Goal: Transaction & Acquisition: Purchase product/service

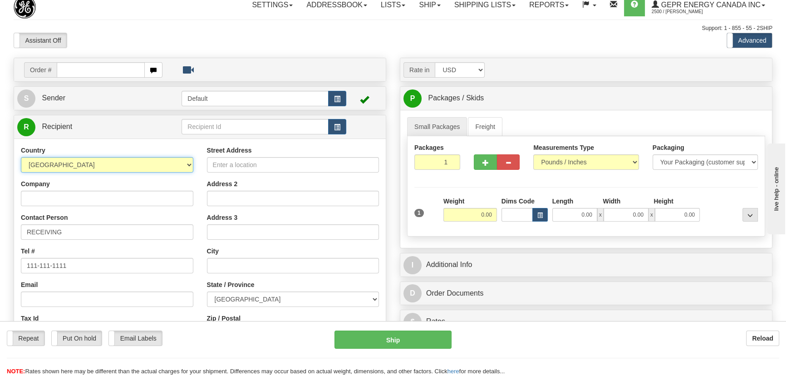
click at [136, 163] on select "AFGHANISTAN ALAND ISLANDS ALBANIA ALGERIA AMERICAN SAMOA ANDORRA ANGOLA ANGUILL…" at bounding box center [107, 164] width 172 height 15
select select "US"
click at [21, 157] on select "AFGHANISTAN ALAND ISLANDS ALBANIA ALGERIA AMERICAN SAMOA ANDORRA ANGOLA ANGUILL…" at bounding box center [107, 164] width 172 height 15
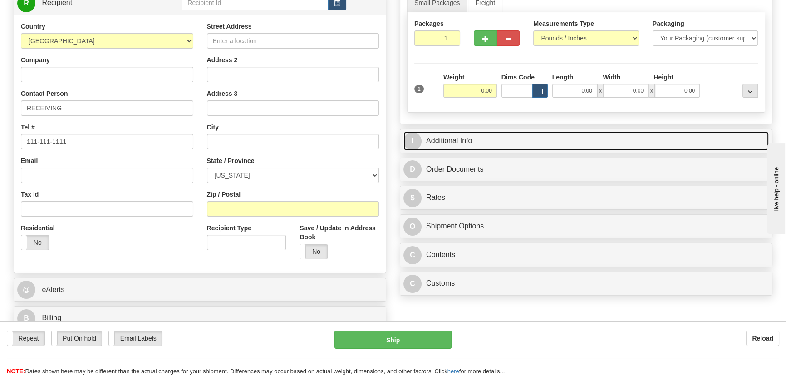
click at [549, 145] on link "I Additional Info" at bounding box center [585, 141] width 365 height 19
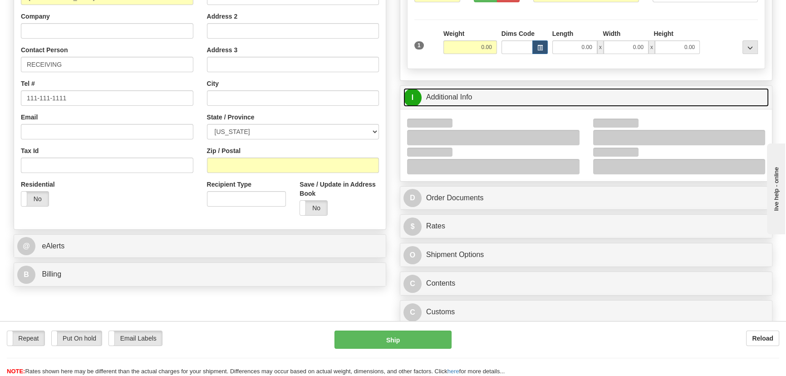
scroll to position [213, 0]
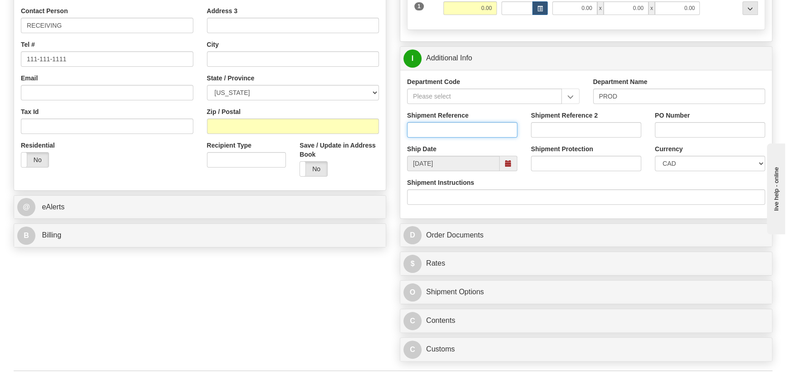
click at [484, 132] on input "Shipment Reference" at bounding box center [462, 129] width 110 height 15
paste input "5399005575"
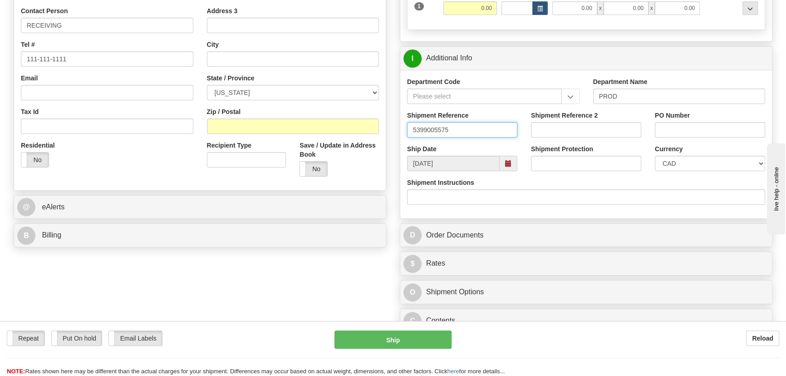
type input "5399005575"
click at [682, 123] on input "PO Number" at bounding box center [710, 129] width 110 height 15
paste input "4400068994"
type input "4400068994"
click at [673, 158] on select "CAD USD EUR ZAR RON ANG ARN AUD AUS AWG BBD BFR BGN BHD BMD BND BRC BRL CHP CKZ…" at bounding box center [710, 163] width 110 height 15
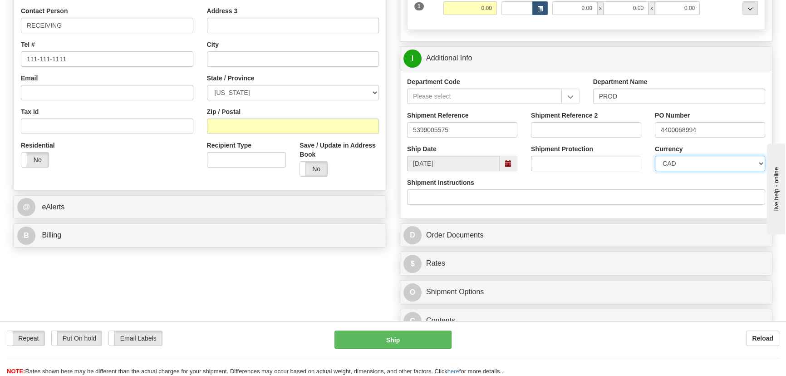
select select "1"
click at [655, 156] on select "CAD USD EUR ZAR RON ANG ARN AUD AUS AWG BBD BFR BGN BHD BMD BND BRC BRL CHP CKZ…" at bounding box center [710, 163] width 110 height 15
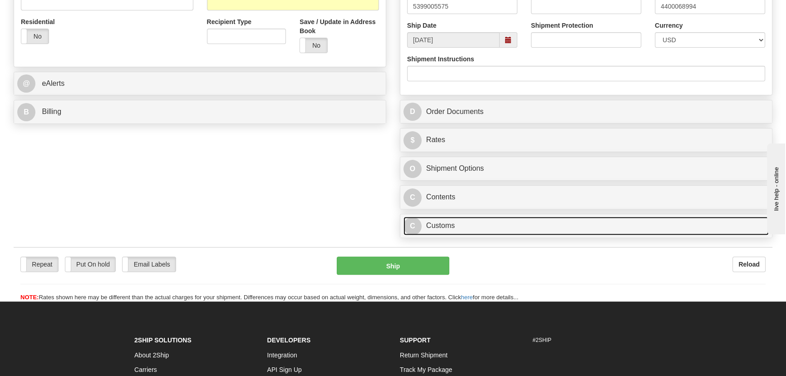
click at [508, 225] on link "C Customs" at bounding box center [585, 225] width 365 height 19
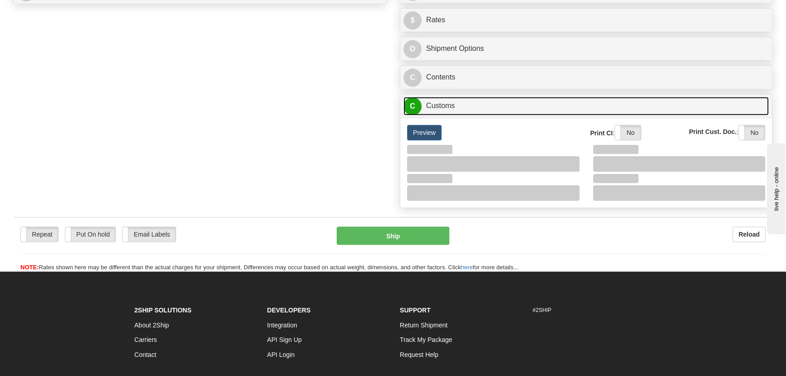
scroll to position [460, 0]
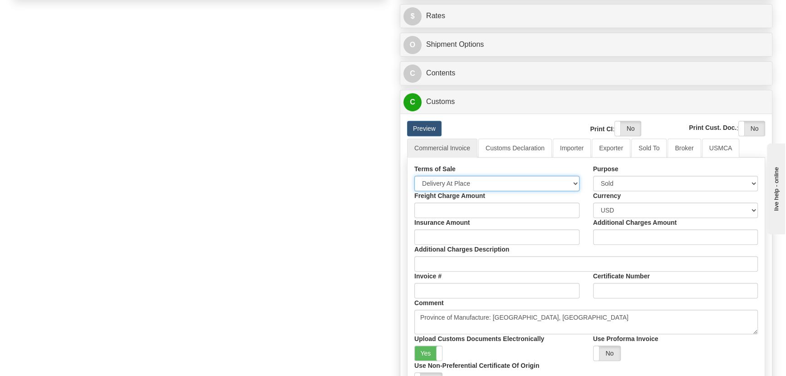
click at [481, 179] on select "Free Carrier Free On Board Ex Works Delivered Duty Unpaid Delivered Duty Paid C…" at bounding box center [496, 183] width 165 height 15
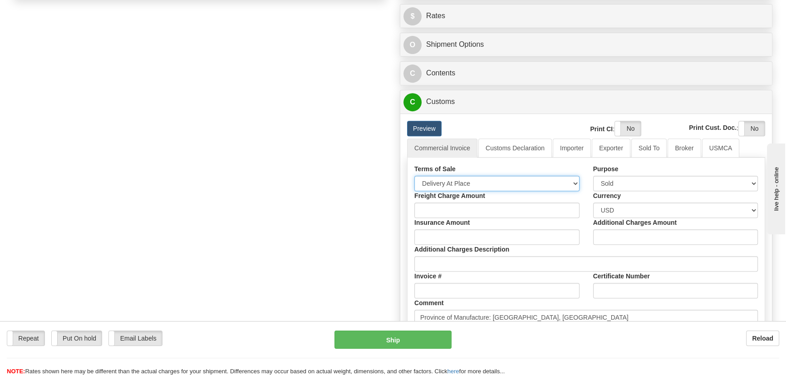
select select "7"
click at [414, 176] on select "Free Carrier Free On Board Ex Works Delivered Duty Unpaid Delivered Duty Paid C…" at bounding box center [496, 183] width 165 height 15
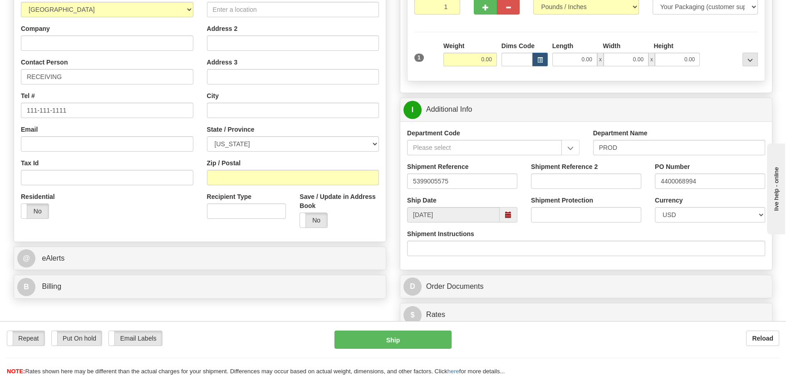
scroll to position [48, 0]
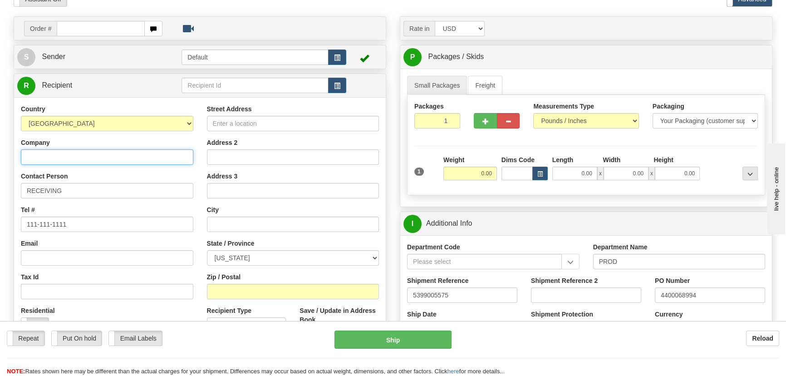
click at [97, 154] on input "Company" at bounding box center [107, 156] width 172 height 15
paste input "ELECTRIC POWER, INC."
type input "ELECTRIC POWER, INC."
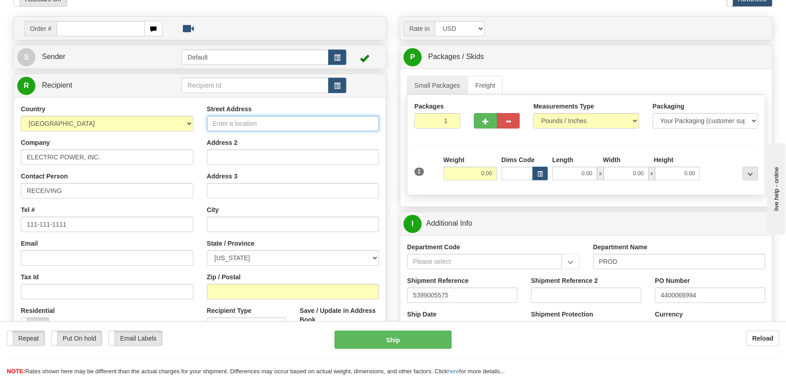
click at [254, 119] on input "Street Address" at bounding box center [293, 123] width 172 height 15
paste input "1351 W HUNDRED RD"
type input "1351 W HUNDRED RD"
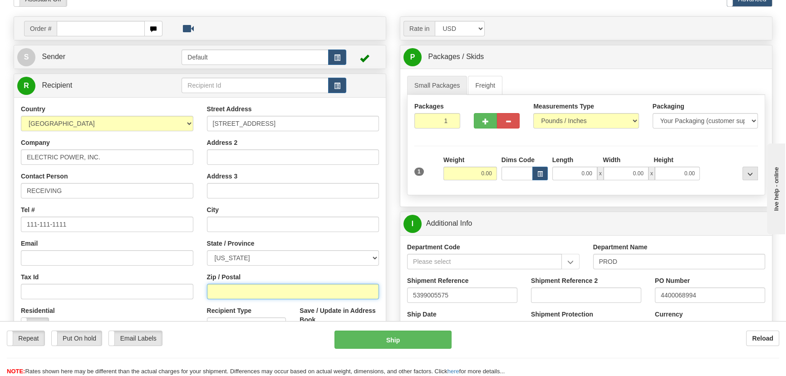
click at [271, 286] on input "Zip / Postal" at bounding box center [293, 291] width 172 height 15
type input "23836"
click at [400, 168] on div "P Packages / Skids 1 Packages - Weight: 0.00 Lbs 1 Skids - Weight: NaN Lbs Ship…" at bounding box center [586, 126] width 372 height 162
type input "CHESTER"
select select "VA"
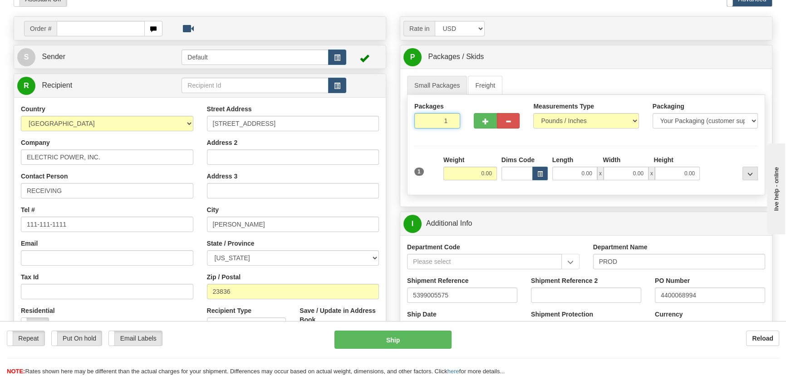
drag, startPoint x: 446, startPoint y: 124, endPoint x: 455, endPoint y: 129, distance: 10.8
click at [455, 127] on input "1" at bounding box center [437, 120] width 46 height 15
type input "7"
click at [479, 148] on div "Packages 7 1 Measurements Type" at bounding box center [586, 145] width 358 height 100
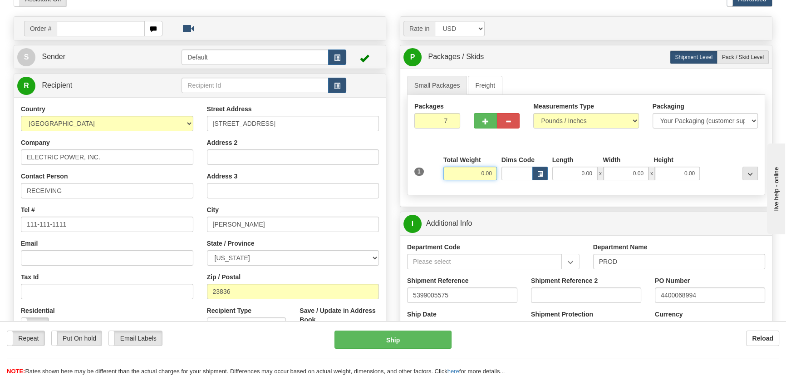
drag, startPoint x: 474, startPoint y: 171, endPoint x: 502, endPoint y: 177, distance: 28.7
click at [502, 177] on div "1 Total Weight 0.00 Dims Code x" at bounding box center [586, 171] width 348 height 32
type input "147.00"
click at [712, 153] on div "Packages 7 1 Measurements Type" at bounding box center [586, 145] width 358 height 100
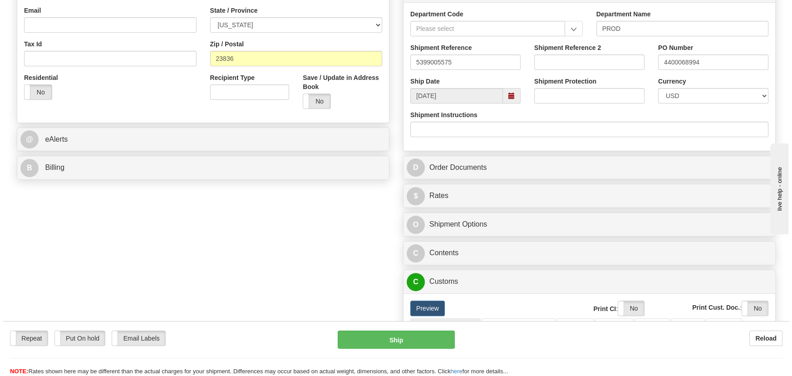
scroll to position [337, 0]
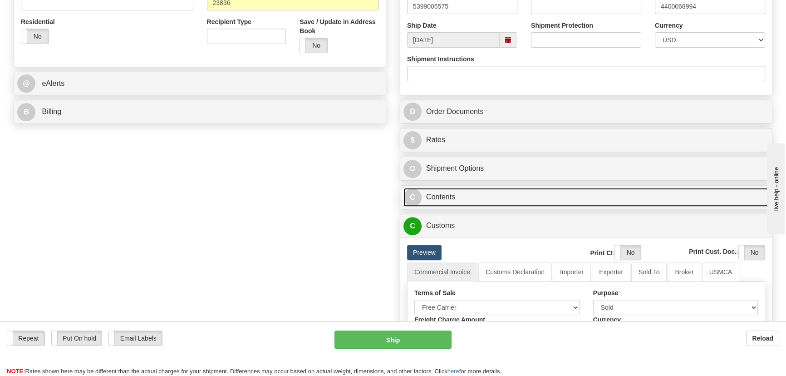
click at [552, 202] on link "C Contents" at bounding box center [585, 197] width 365 height 19
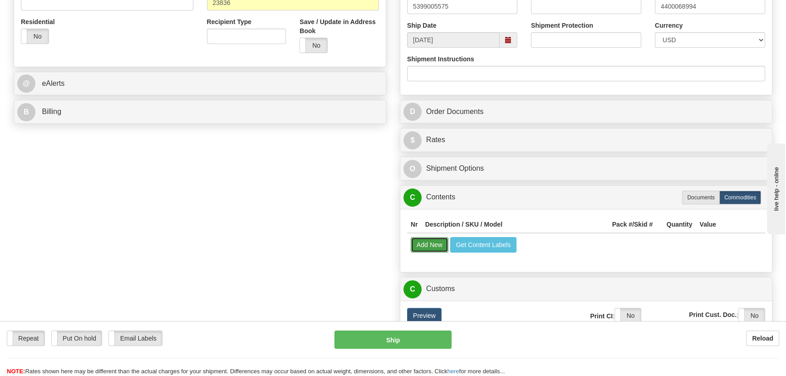
click at [421, 242] on button "Add New" at bounding box center [430, 244] width 38 height 15
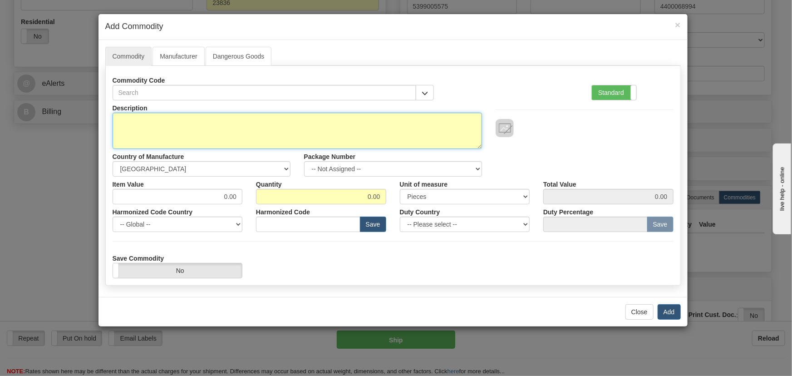
click at [370, 135] on textarea "Description" at bounding box center [297, 131] width 369 height 36
paste textarea "889EP1P1B1HSSALAMAPFASENNB41043X"
type textarea "889EP1P1B1HSSALAMAPFASENNB41043X"
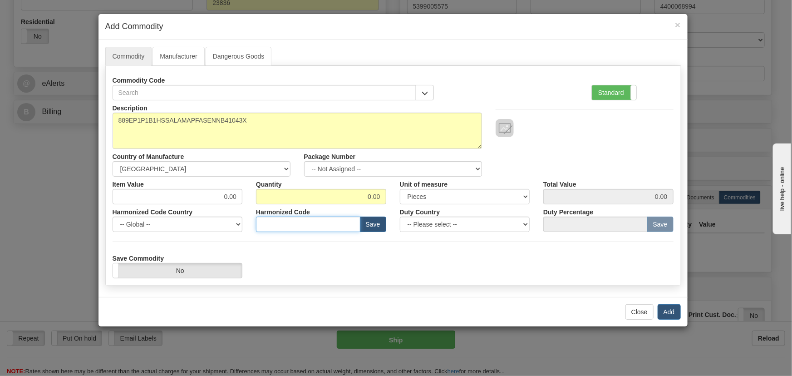
click at [343, 224] on input "text" at bounding box center [308, 223] width 104 height 15
paste input "8537.10.9160"
type input "8537.10.9160"
click at [622, 95] on label "Standard" at bounding box center [614, 92] width 44 height 15
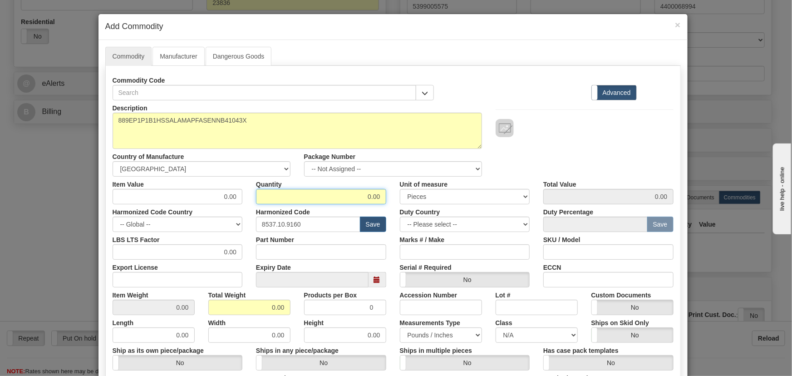
drag, startPoint x: 362, startPoint y: 195, endPoint x: 390, endPoint y: 205, distance: 29.6
click at [390, 205] on div "Description 889EP1P1B1HSSALAMAPFASENNB41043X Country of Manufacture -- Unknown …" at bounding box center [393, 299] width 561 height 399
type input "7"
drag, startPoint x: 264, startPoint y: 309, endPoint x: 289, endPoint y: 320, distance: 27.0
click at [289, 320] on div "Description 889EP1P1B1HSSALAMAPFASENNB41043X Country of Manufacture -- Unknown …" at bounding box center [393, 299] width 561 height 399
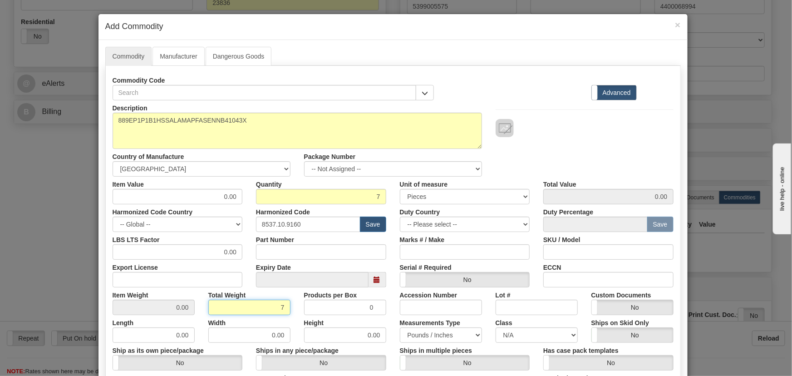
type input "7"
type input "1.0000"
drag, startPoint x: 217, startPoint y: 195, endPoint x: 277, endPoint y: 216, distance: 63.0
click at [236, 201] on input "0.00" at bounding box center [178, 196] width 130 height 15
paste input "7.498,65"
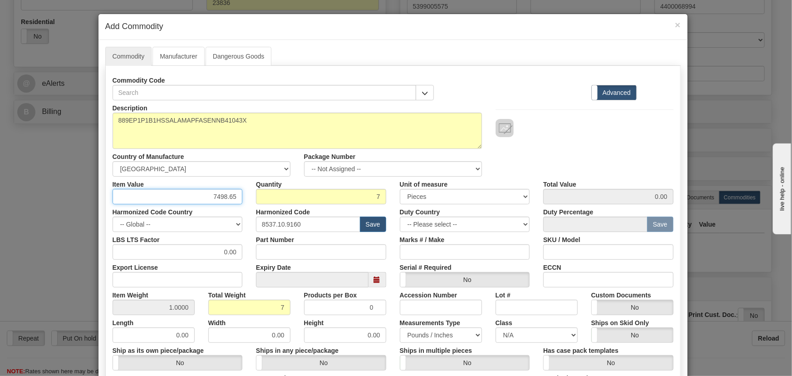
type input "7498.65"
type input "52490.55"
click at [542, 96] on div "Commodity Code Standard Advanced" at bounding box center [393, 87] width 574 height 28
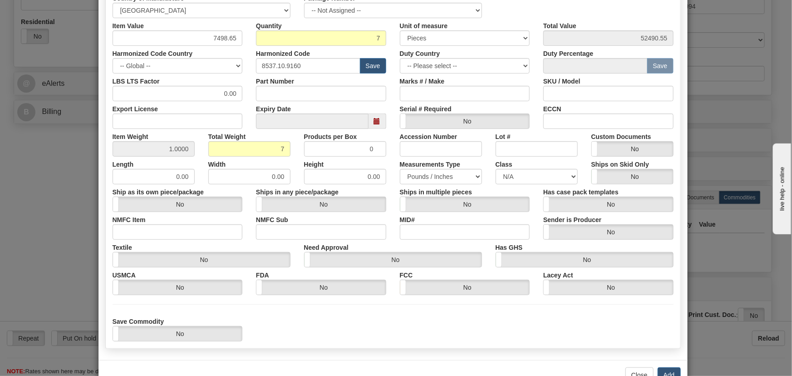
scroll to position [165, 0]
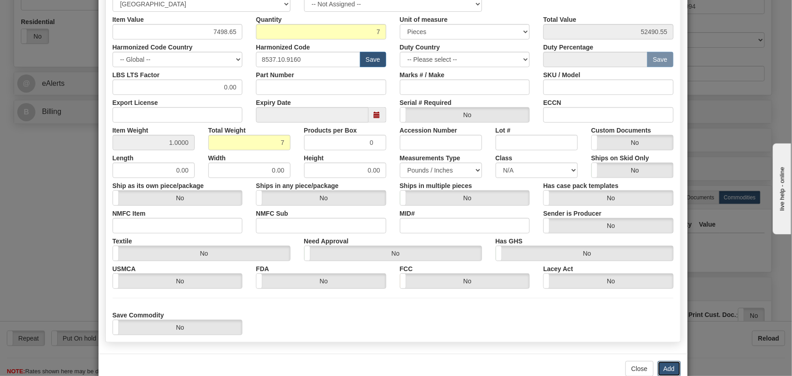
click at [666, 365] on button "Add" at bounding box center [668, 368] width 23 height 15
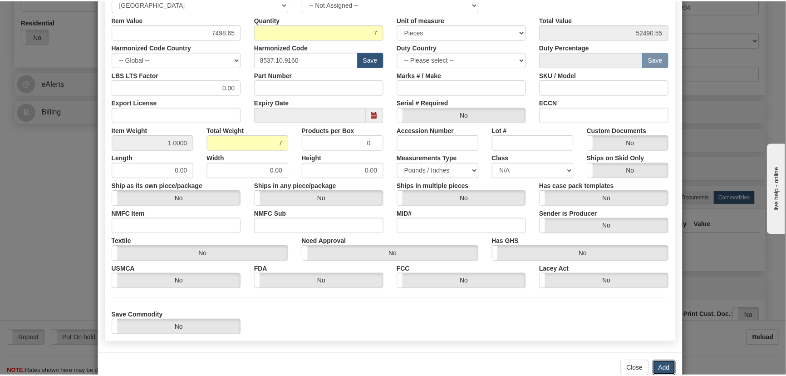
scroll to position [0, 0]
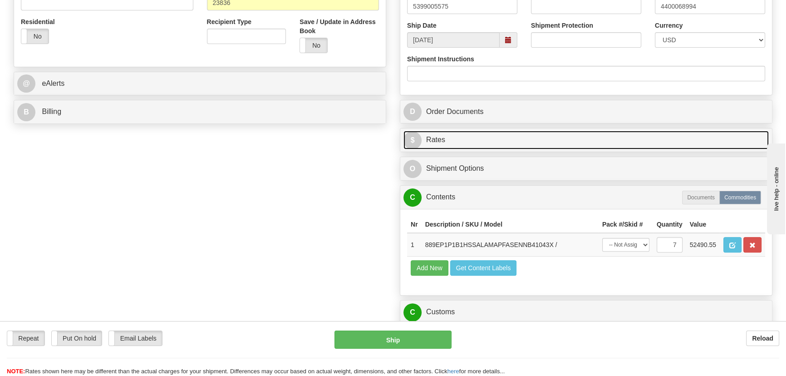
click at [621, 134] on link "$ Rates" at bounding box center [585, 140] width 365 height 19
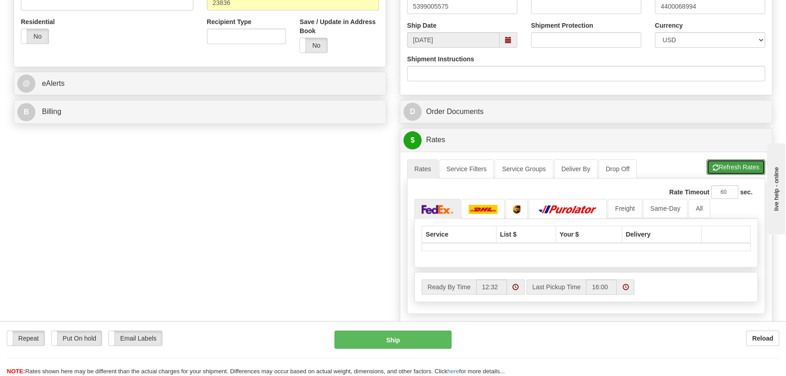
click at [744, 165] on button "Refresh Rates" at bounding box center [735, 166] width 59 height 15
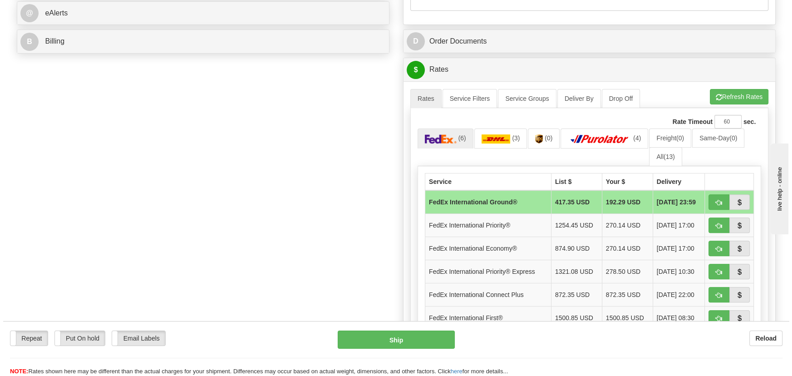
scroll to position [419, 0]
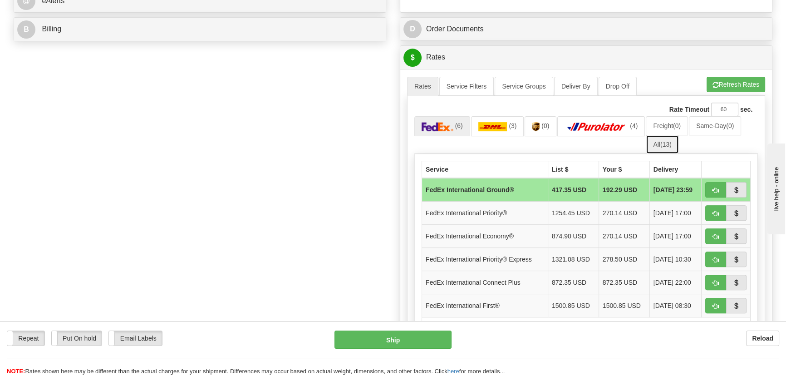
click at [665, 144] on span "(13)" at bounding box center [665, 144] width 11 height 7
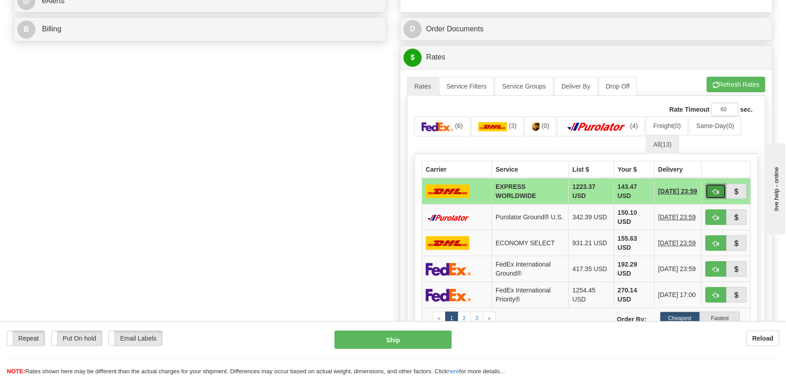
click at [716, 189] on span "button" at bounding box center [715, 192] width 6 height 6
type input "P"
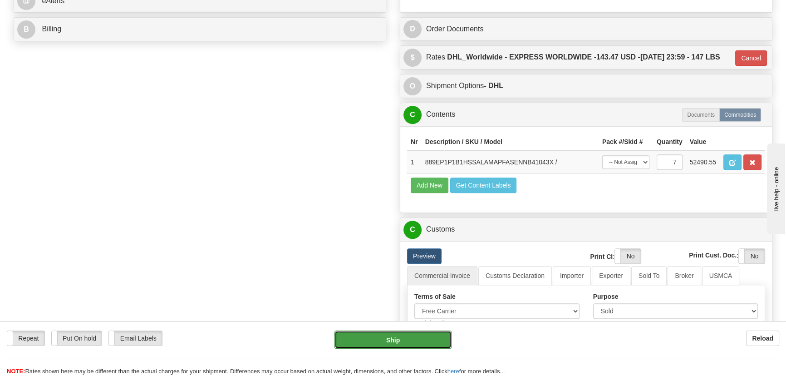
click at [400, 338] on button "Ship" at bounding box center [393, 339] width 118 height 18
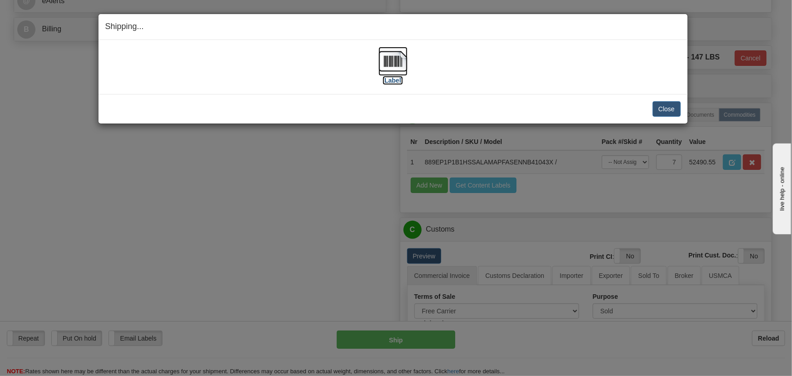
click at [405, 63] on img at bounding box center [392, 61] width 29 height 29
click at [665, 105] on button "Close" at bounding box center [666, 108] width 28 height 15
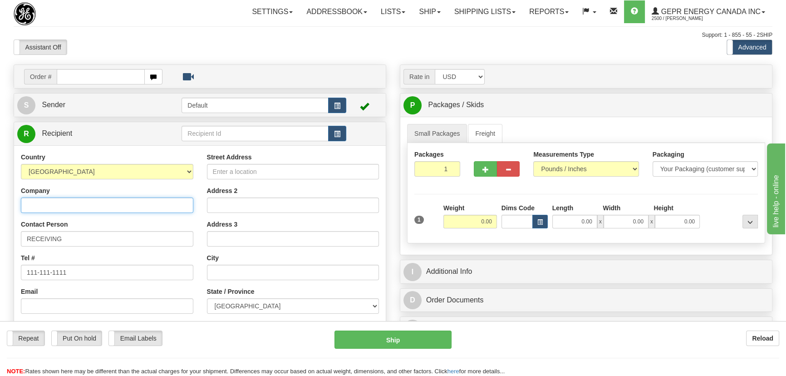
click at [111, 202] on input "Company" at bounding box center [107, 204] width 172 height 15
paste input "Toronto Hydro"
type input "Toronto Hydro"
click at [245, 169] on input "Street Address" at bounding box center [293, 171] width 172 height 15
paste input "715 MILNER AVENUE"
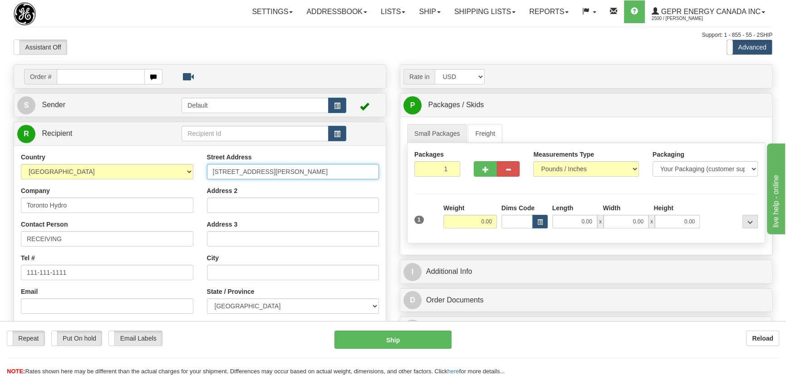
type input "715 MILNER AVENUE"
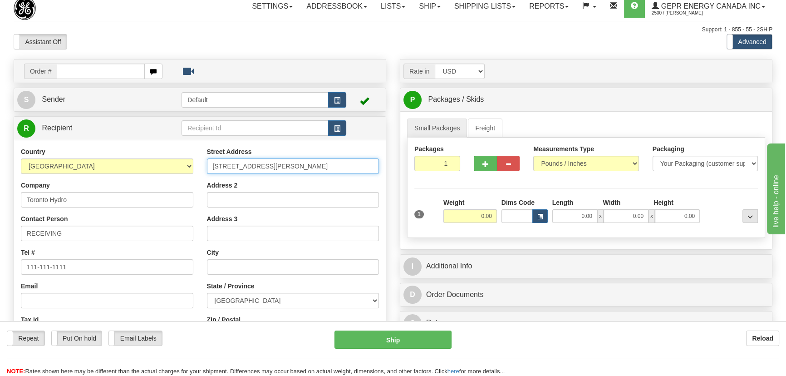
scroll to position [82, 0]
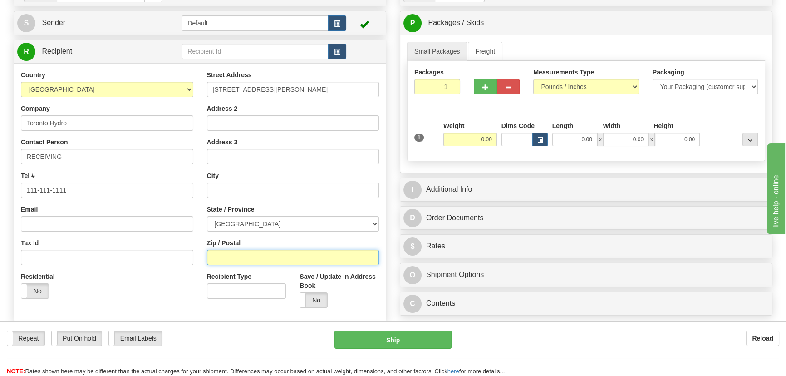
click at [249, 254] on input "Zip / Postal" at bounding box center [293, 257] width 172 height 15
type input "M1m 3C3"
drag, startPoint x: 475, startPoint y: 142, endPoint x: 504, endPoint y: 147, distance: 29.8
click at [504, 147] on div "1 Weight 0.00 Dims Code 0.00" at bounding box center [586, 137] width 348 height 32
type input "SCARBOROUGH"
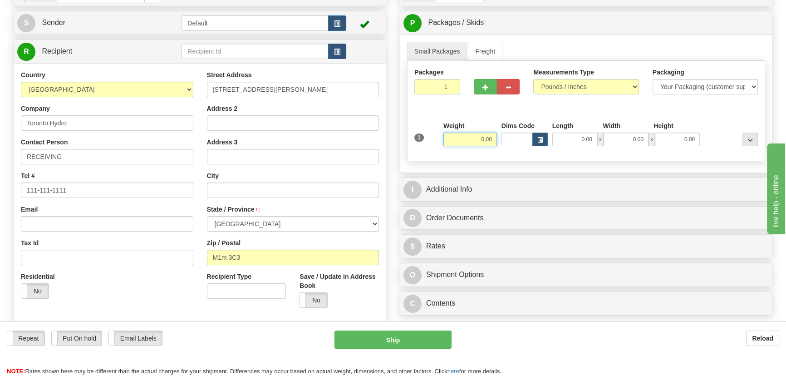
select select "ON"
type input "35.00"
click at [675, 122] on div "Height" at bounding box center [676, 126] width 51 height 11
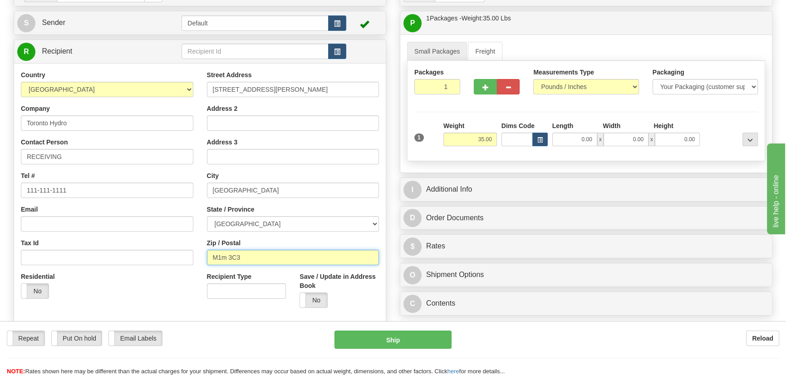
click at [226, 260] on input "M1m 3C3" at bounding box center [293, 257] width 172 height 15
type input "M1M 3C3"
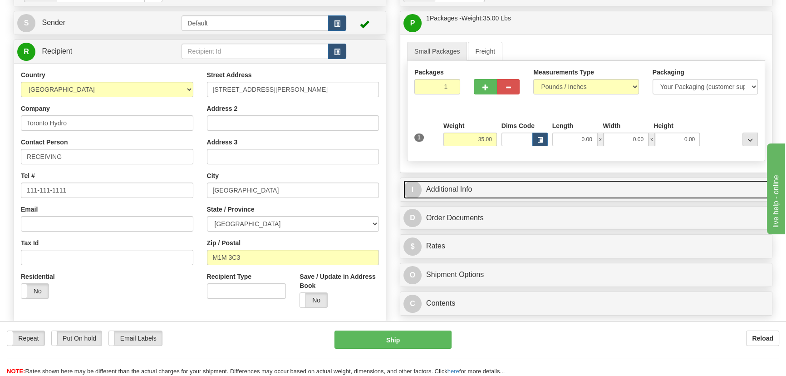
click at [668, 184] on link "I Additional Info" at bounding box center [585, 189] width 365 height 19
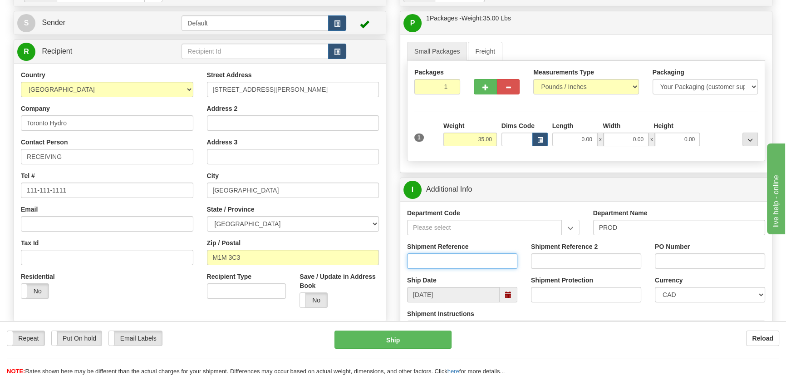
click at [471, 260] on input "Shipment Reference" at bounding box center [462, 260] width 110 height 15
paste input "5399004869"
type input "5399004869"
click at [691, 260] on input "PO Number" at bounding box center [710, 260] width 110 height 15
paste input "4400067893"
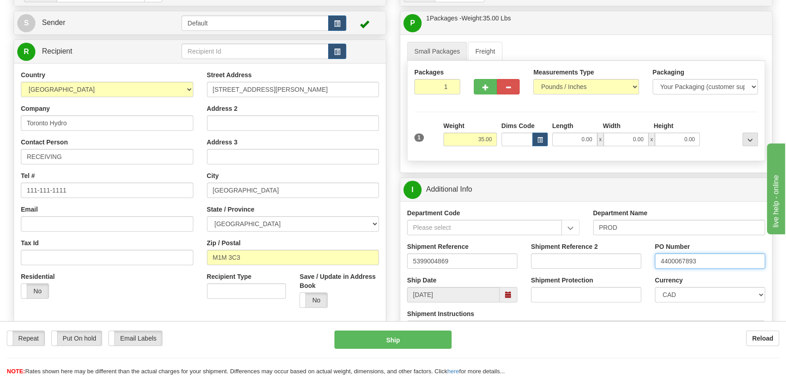
type input "4400067893"
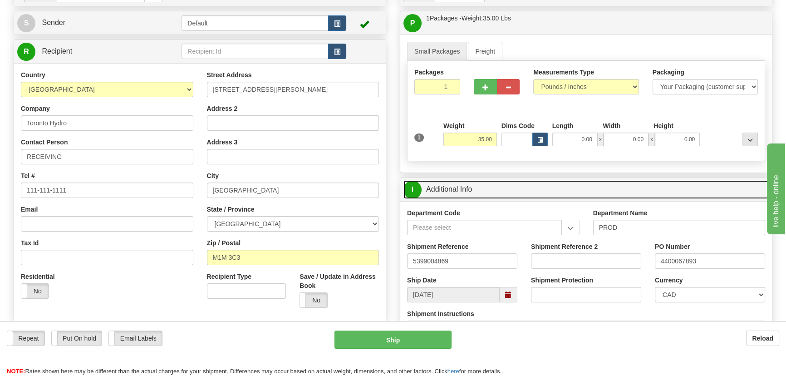
click at [666, 187] on link "I Additional Info" at bounding box center [585, 189] width 365 height 19
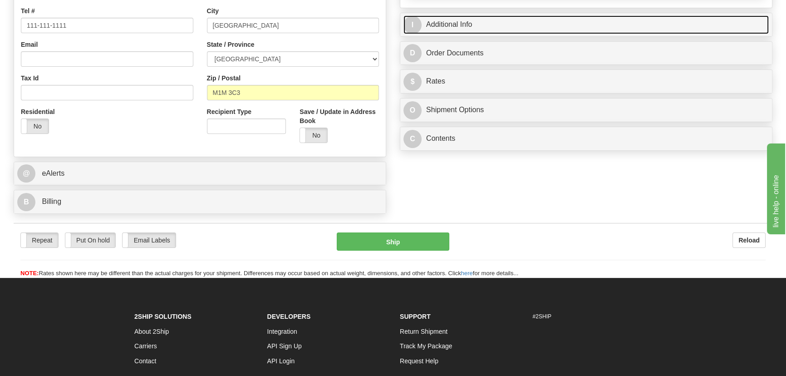
scroll to position [247, 0]
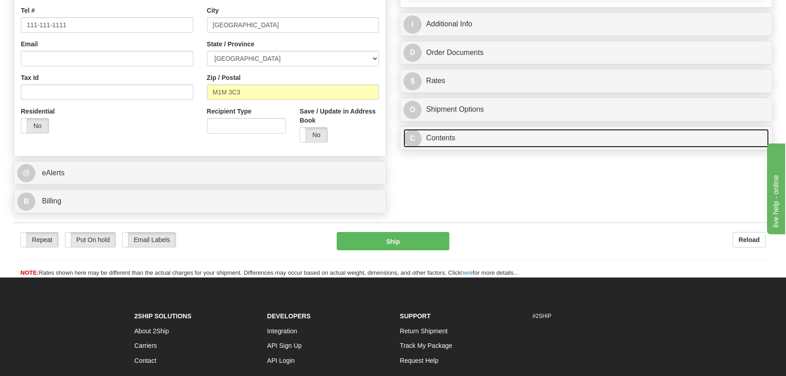
click at [565, 136] on link "C Contents" at bounding box center [585, 138] width 365 height 19
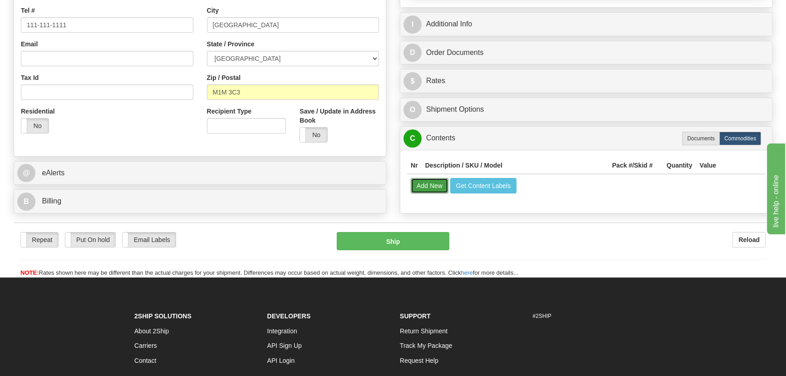
click at [427, 185] on button "Add New" at bounding box center [430, 185] width 38 height 15
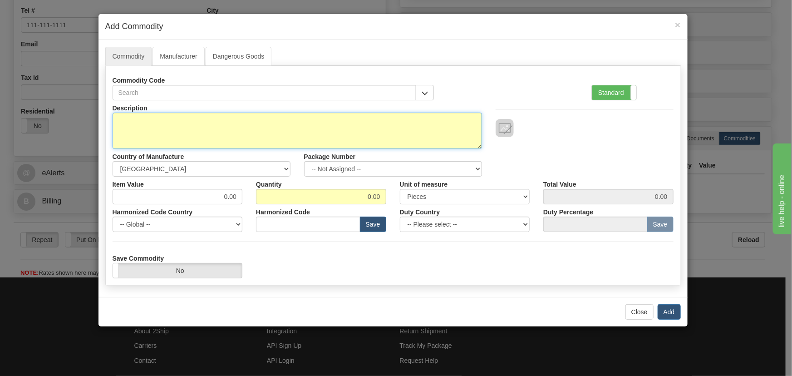
click at [279, 126] on textarea "Description" at bounding box center [297, 131] width 369 height 36
paste textarea "F60U00HLHF8LH6AM6DP6CUXXWXX084X"
type textarea "F60U00HLHF8LH6AM6DP6CUXXWXX084X"
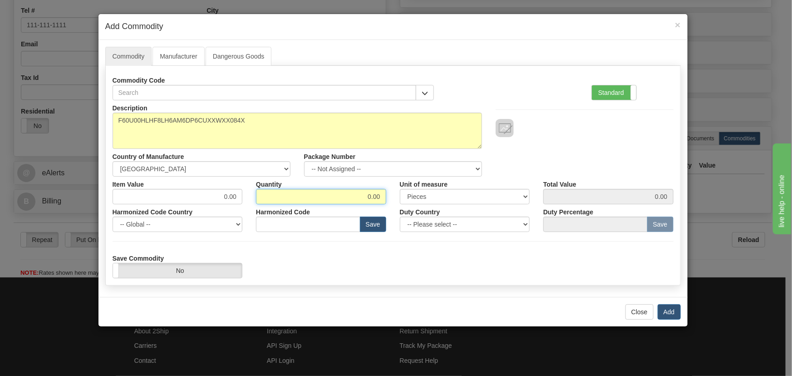
drag, startPoint x: 354, startPoint y: 195, endPoint x: 373, endPoint y: 202, distance: 20.0
click at [373, 202] on input "0.00" at bounding box center [321, 196] width 130 height 15
drag, startPoint x: 363, startPoint y: 196, endPoint x: 413, endPoint y: 248, distance: 71.9
click at [391, 206] on div "Description F60U00HLHF8LH6AM6DP6CUXXWXX084X Country of Manufacture -- Unknown -…" at bounding box center [393, 189] width 561 height 178
type input "1"
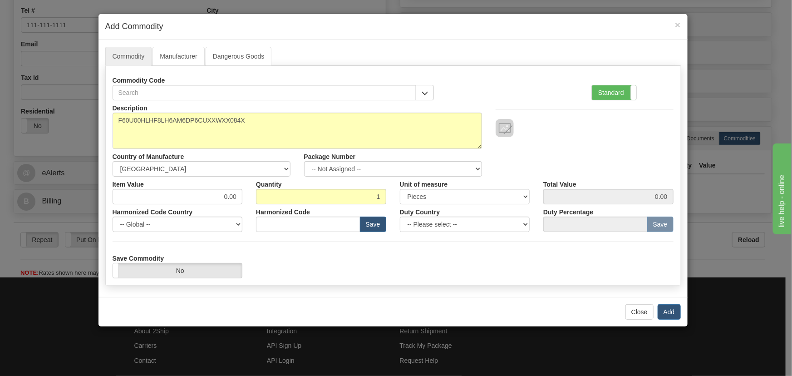
click at [421, 251] on div "Save Commodity Yes No" at bounding box center [393, 264] width 574 height 28
click at [667, 309] on button "Add" at bounding box center [668, 311] width 23 height 15
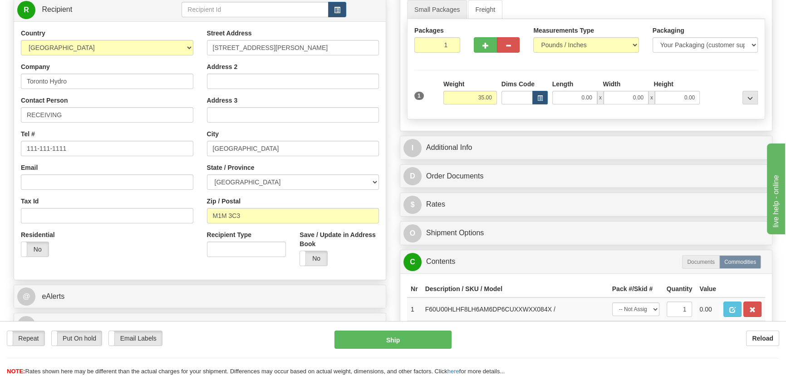
scroll to position [41, 0]
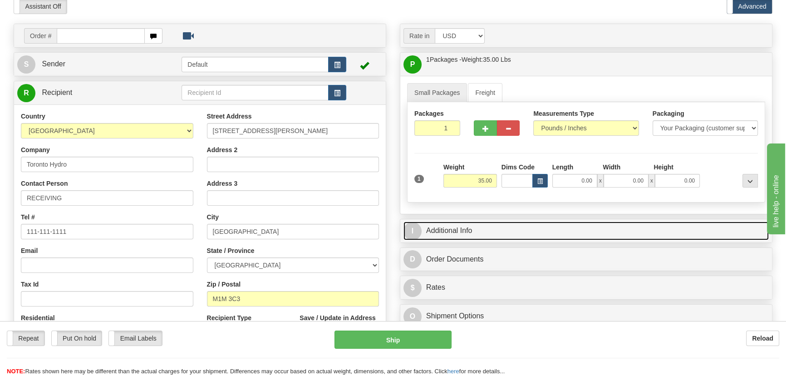
click at [573, 226] on link "I Additional Info" at bounding box center [585, 230] width 365 height 19
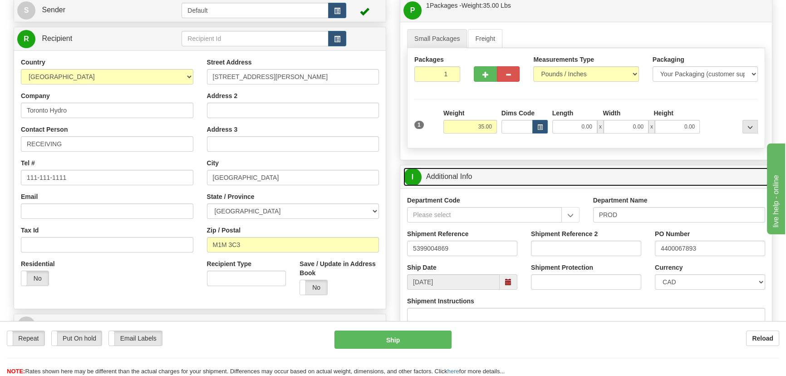
scroll to position [165, 0]
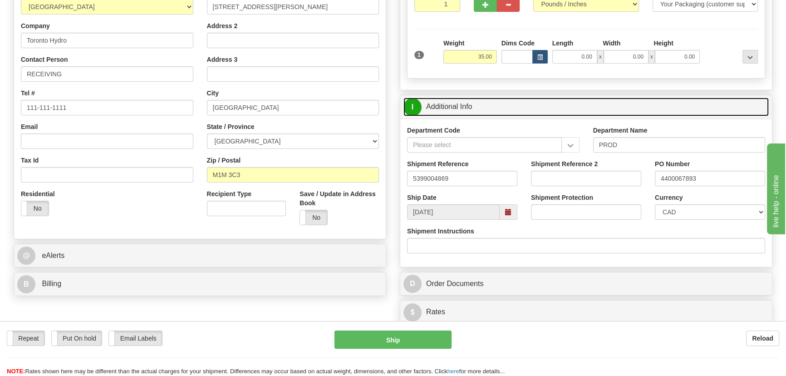
click at [624, 104] on link "I Additional Info" at bounding box center [585, 107] width 365 height 19
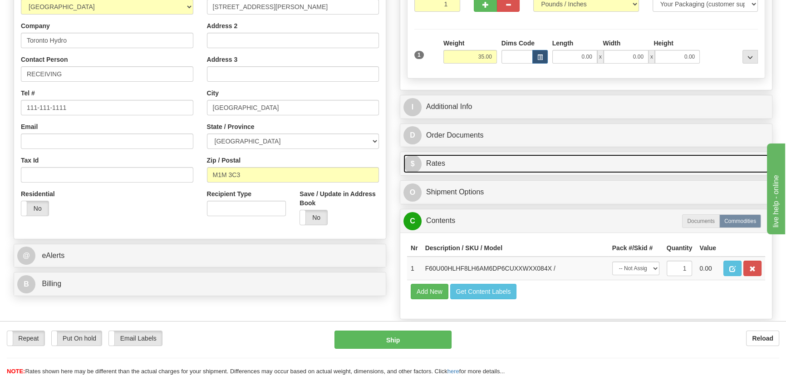
click at [638, 161] on link "$ Rates" at bounding box center [585, 163] width 365 height 19
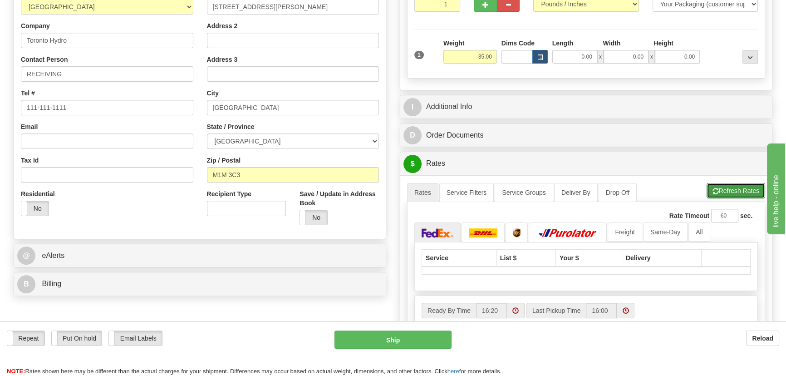
click at [749, 189] on button "Refresh Rates" at bounding box center [735, 190] width 59 height 15
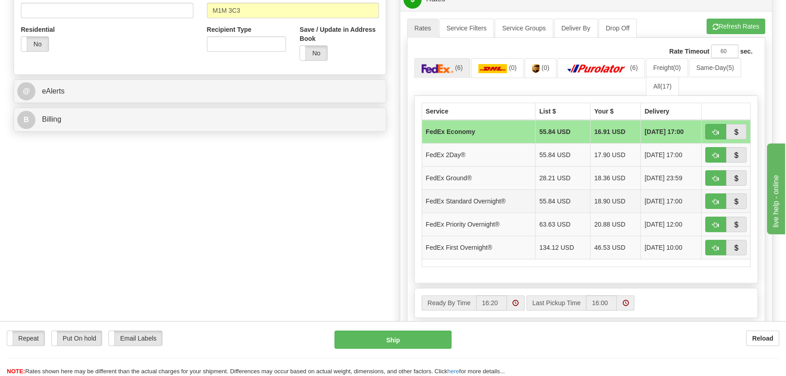
scroll to position [330, 0]
click at [712, 129] on span "button" at bounding box center [715, 131] width 6 height 6
type input "20"
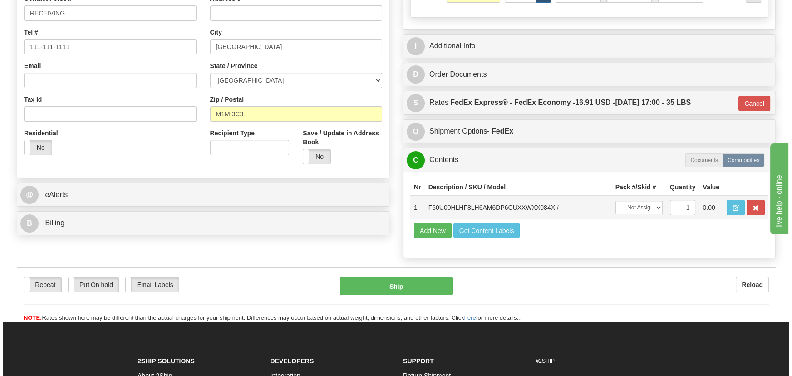
scroll to position [165, 0]
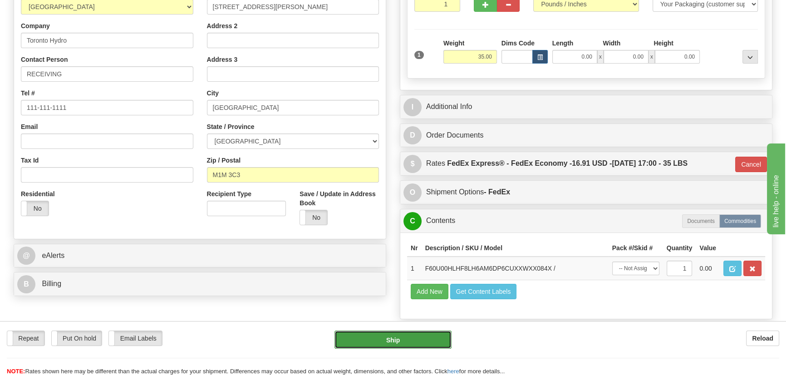
click at [410, 341] on button "Ship" at bounding box center [393, 339] width 118 height 18
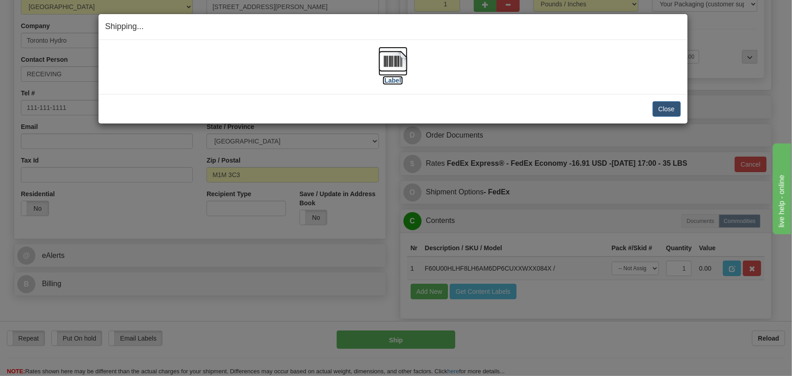
click at [384, 58] on img at bounding box center [392, 61] width 29 height 29
click at [670, 108] on button "Close" at bounding box center [666, 108] width 28 height 15
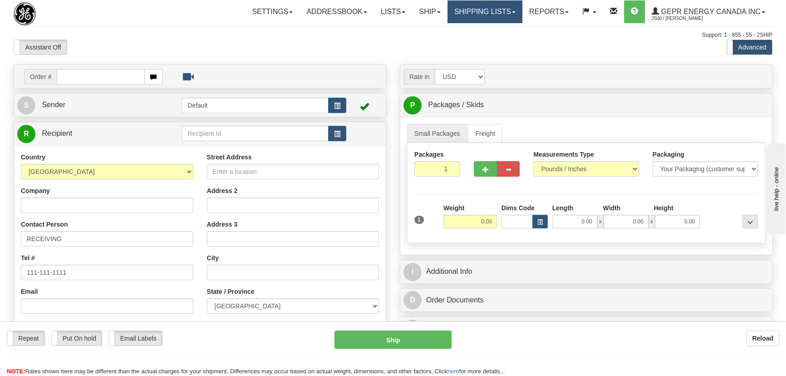
click at [494, 12] on link "Shipping lists" at bounding box center [484, 11] width 75 height 23
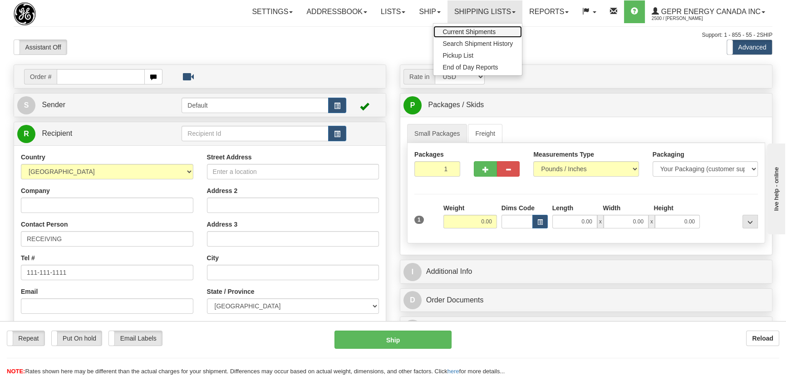
click at [475, 27] on link "Current Shipments" at bounding box center [477, 32] width 88 height 12
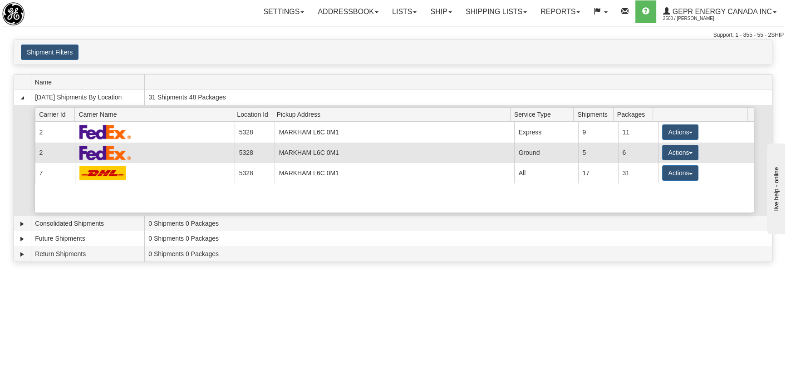
click at [683, 159] on td "Actions Details Close Pickup Zip Print" at bounding box center [706, 152] width 96 height 20
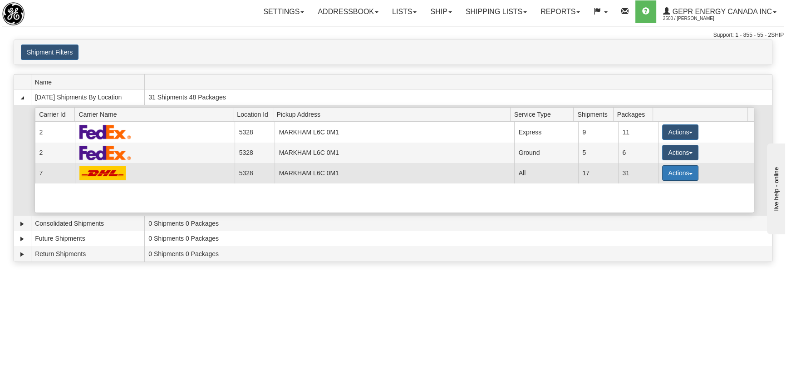
click at [678, 170] on button "Actions" at bounding box center [680, 172] width 36 height 15
click at [656, 193] on link "Details" at bounding box center [661, 190] width 73 height 12
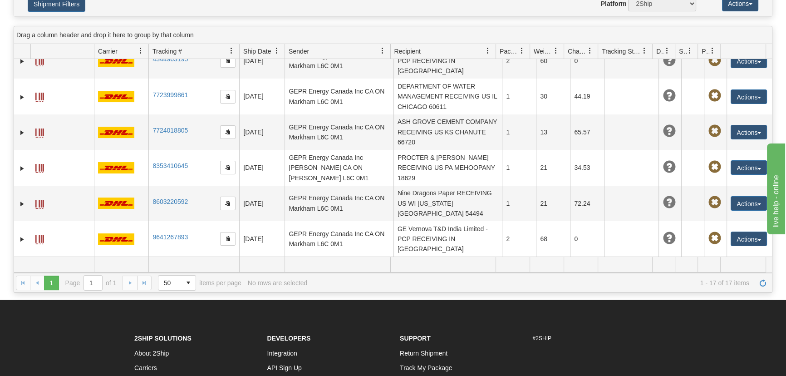
scroll to position [82, 0]
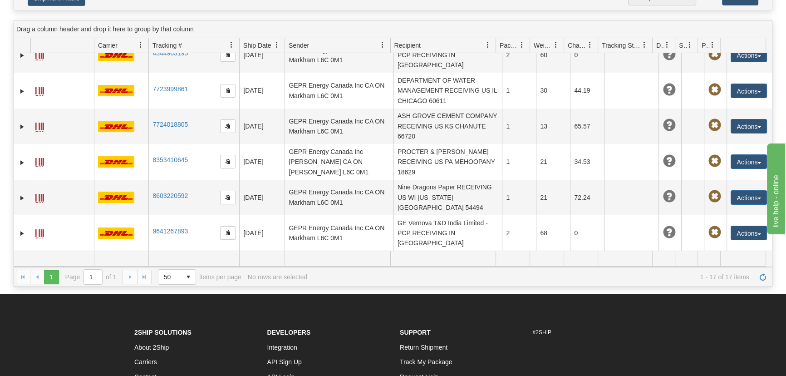
click at [741, 261] on button "Actions" at bounding box center [748, 268] width 36 height 15
click at [722, 279] on link "Edit" at bounding box center [730, 285] width 73 height 12
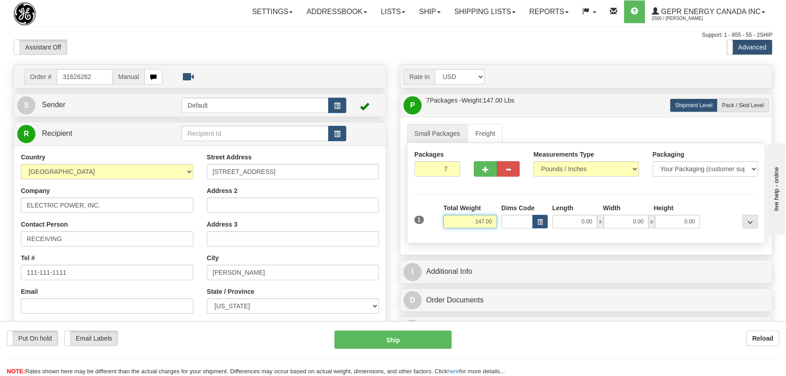
drag, startPoint x: 471, startPoint y: 220, endPoint x: 497, endPoint y: 228, distance: 27.0
click at [497, 228] on div "Total Weight 147.00" at bounding box center [470, 219] width 58 height 32
type input "210.00"
click at [718, 198] on div "Packages 7 1 Measurements Type" at bounding box center [586, 193] width 358 height 100
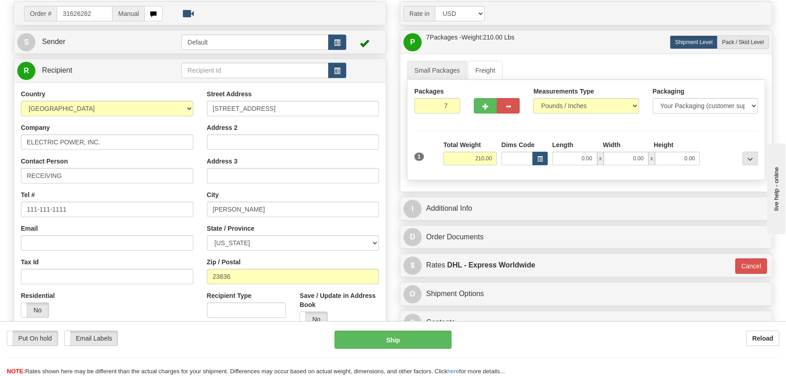
scroll to position [165, 0]
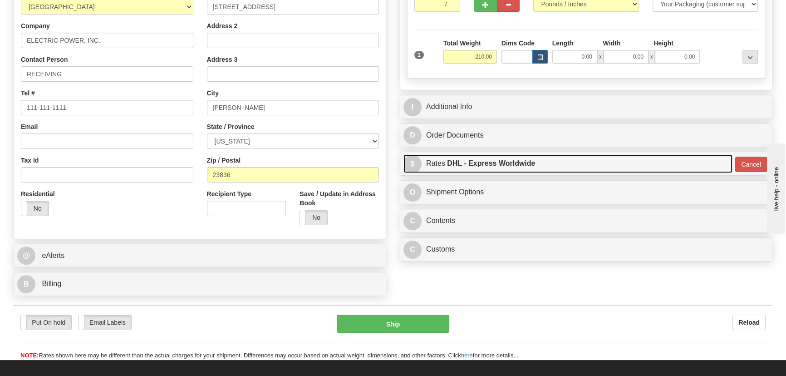
click at [673, 159] on link "$ Rates DHL - Express Worldwide" at bounding box center [567, 163] width 329 height 19
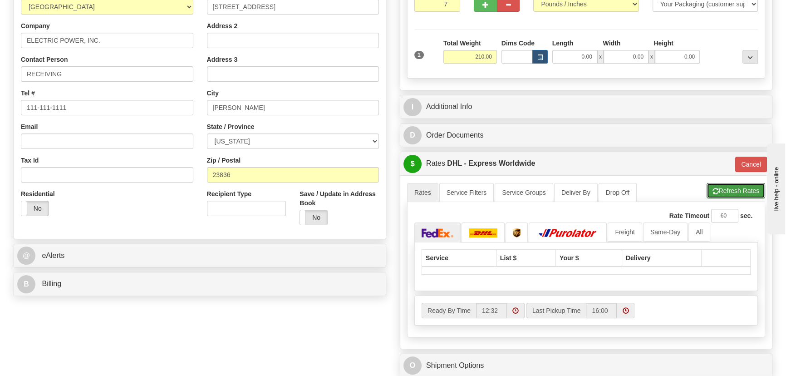
click at [721, 189] on button "Refresh Rates" at bounding box center [735, 190] width 59 height 15
type input "P"
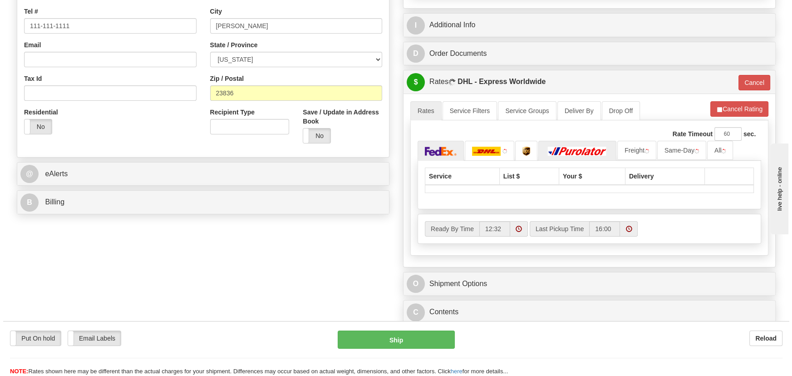
scroll to position [247, 0]
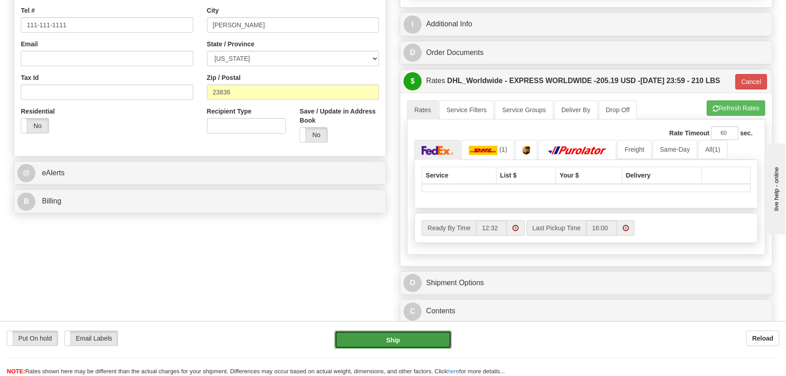
click at [394, 343] on button "Ship" at bounding box center [393, 339] width 118 height 18
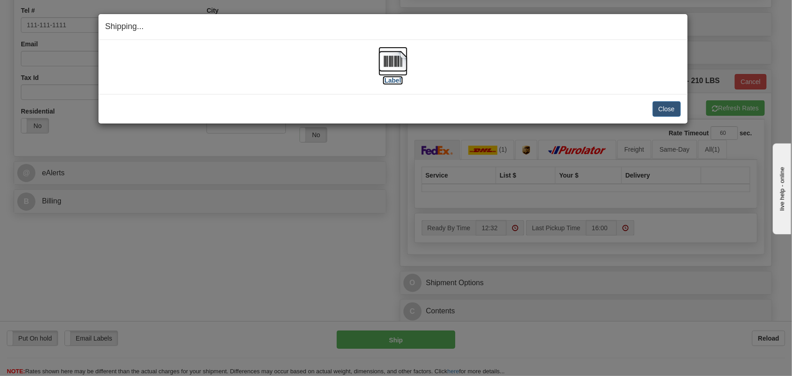
click at [400, 60] on img at bounding box center [392, 61] width 29 height 29
click at [673, 108] on button "Close" at bounding box center [666, 108] width 28 height 15
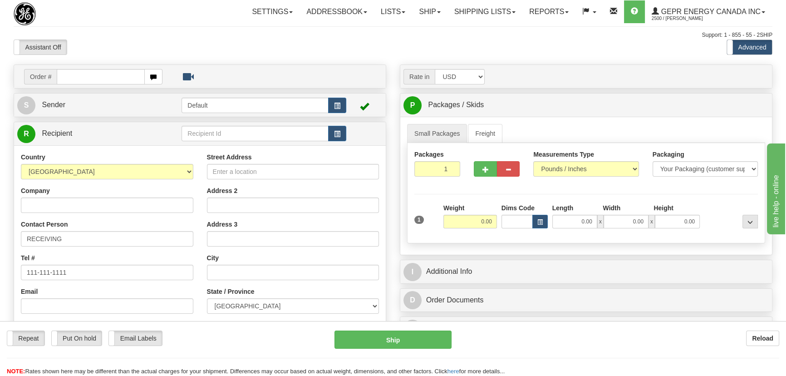
click at [583, 50] on div "Assistant On Assistant Off Do a return Do a return Previous Next Standard Advan…" at bounding box center [393, 46] width 772 height 15
